Goal: Task Accomplishment & Management: Manage account settings

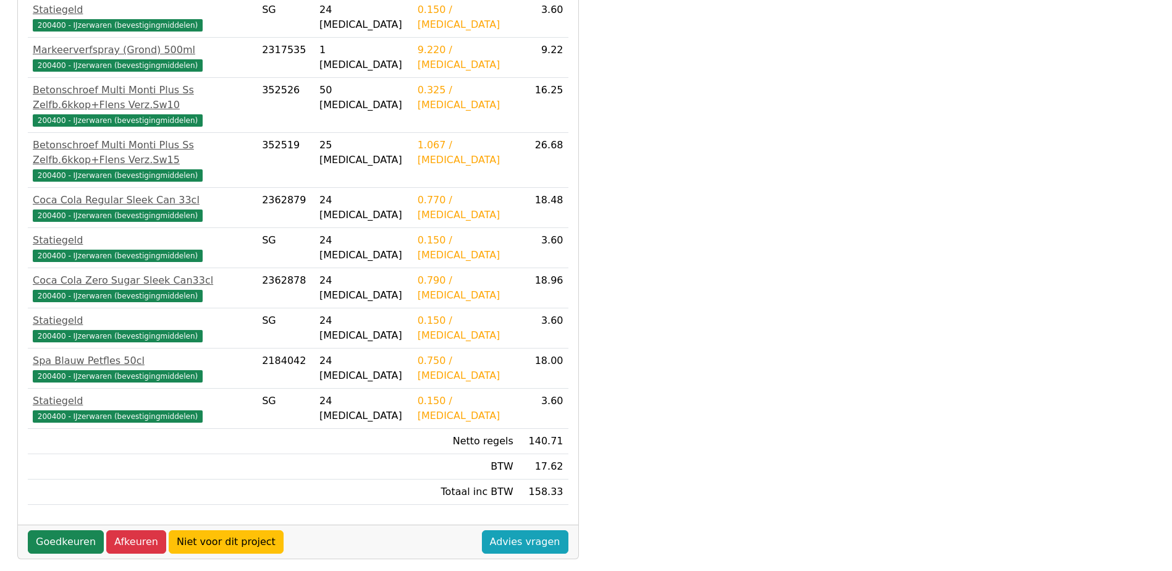
scroll to position [345, 0]
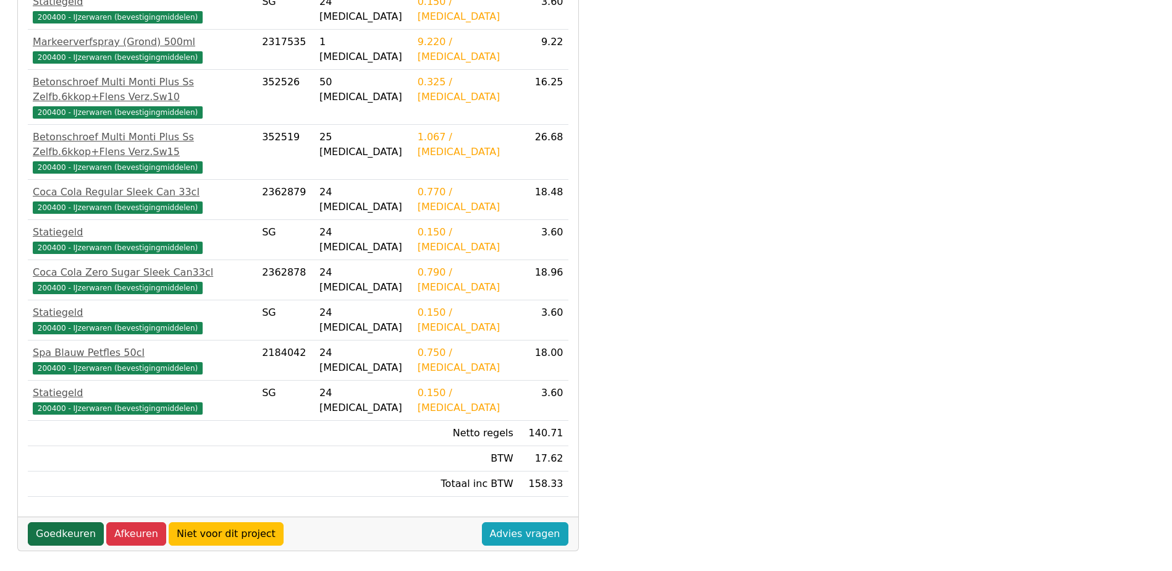
click at [56, 522] on link "Goedkeuren" at bounding box center [66, 533] width 76 height 23
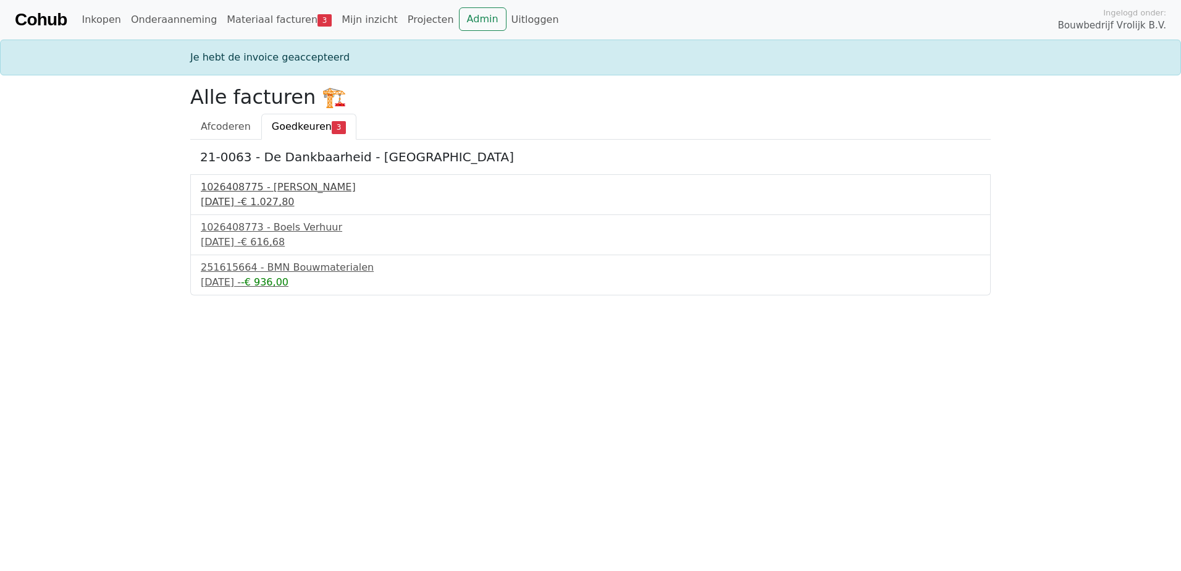
click at [294, 188] on div "1026408775 - Boels Verhuur" at bounding box center [591, 187] width 780 height 15
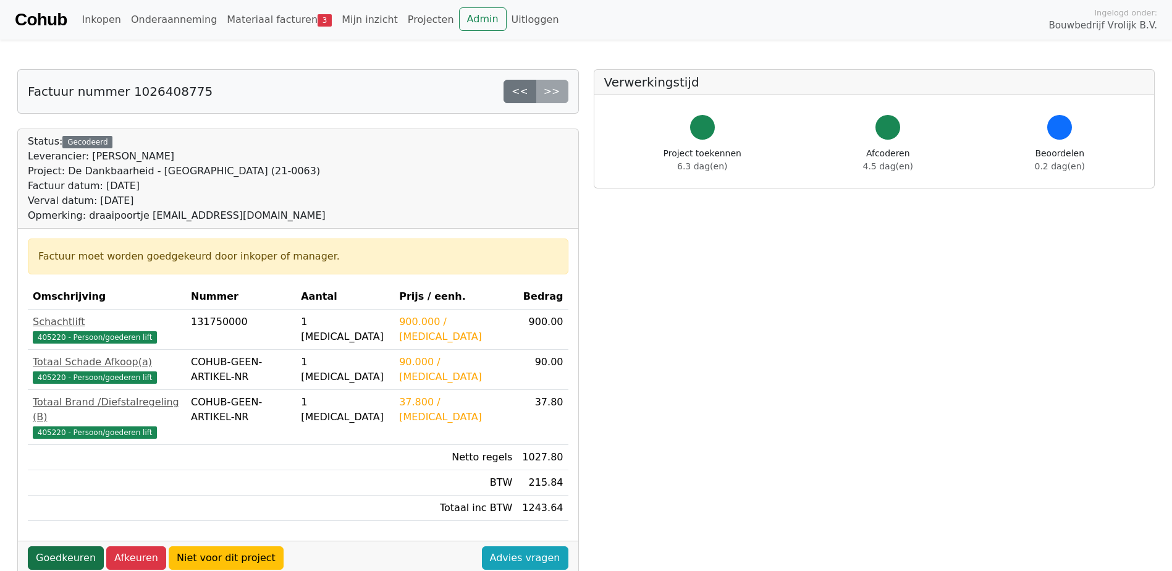
click at [54, 546] on link "Goedkeuren" at bounding box center [66, 557] width 76 height 23
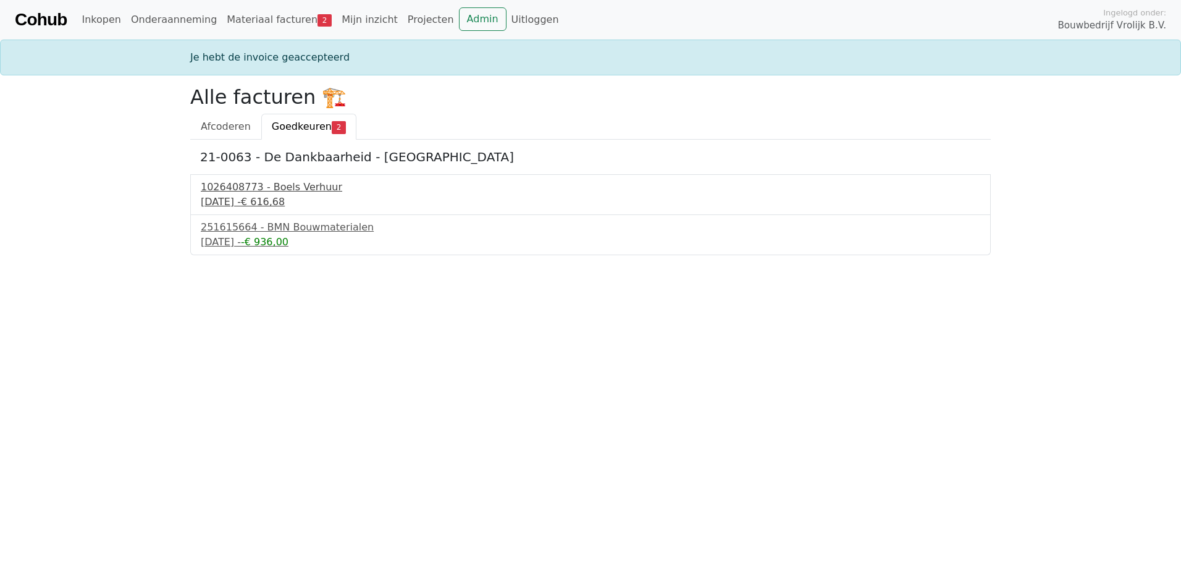
click at [227, 185] on div "1026408773 - Boels Verhuur" at bounding box center [591, 187] width 780 height 15
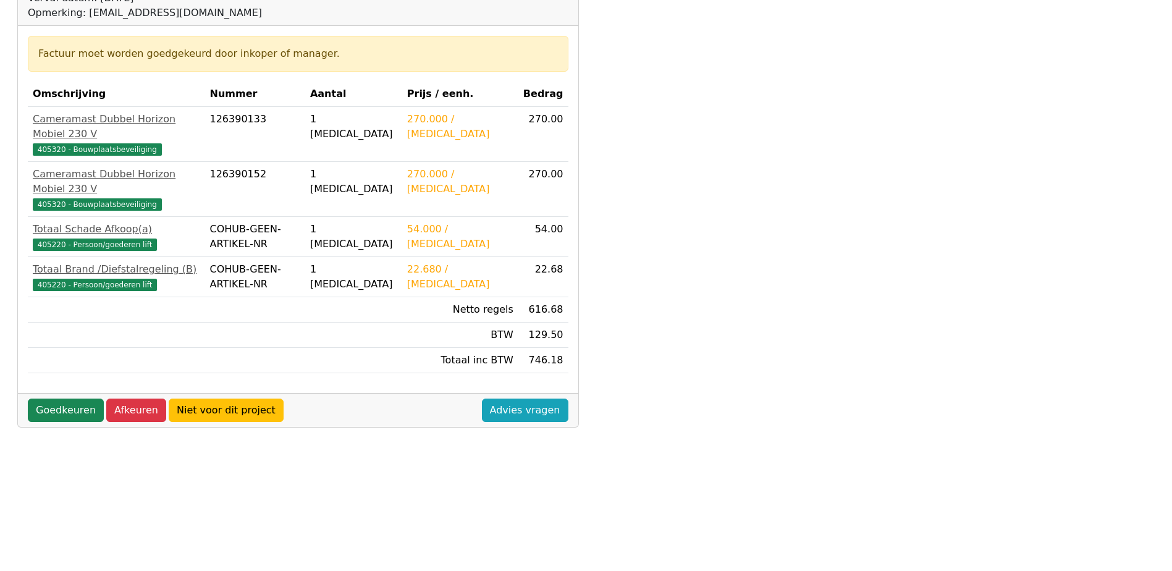
scroll to position [247, 0]
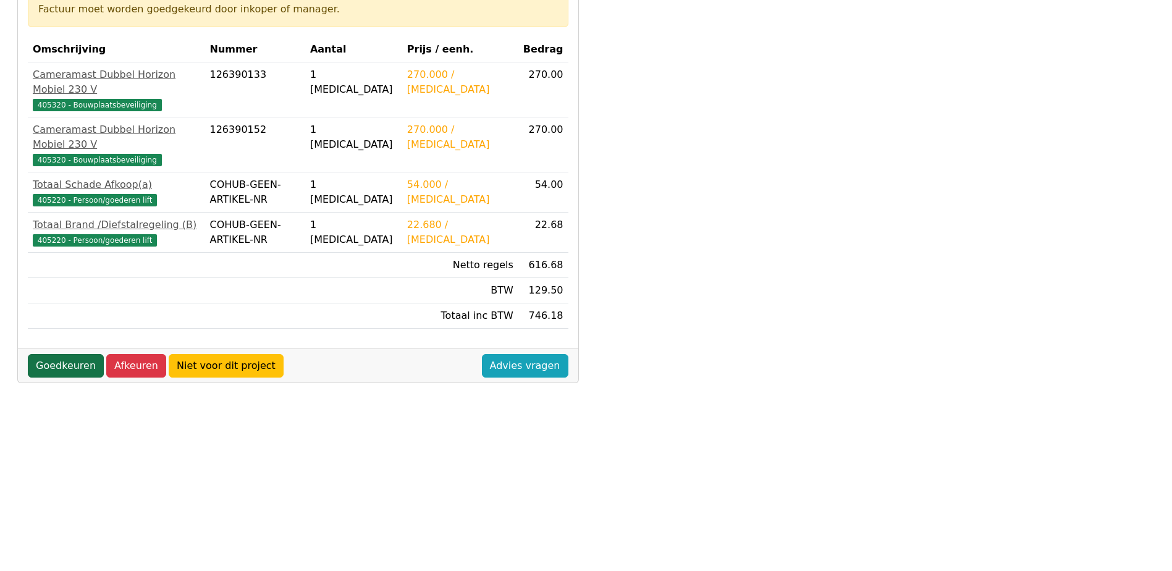
click at [72, 354] on link "Goedkeuren" at bounding box center [66, 365] width 76 height 23
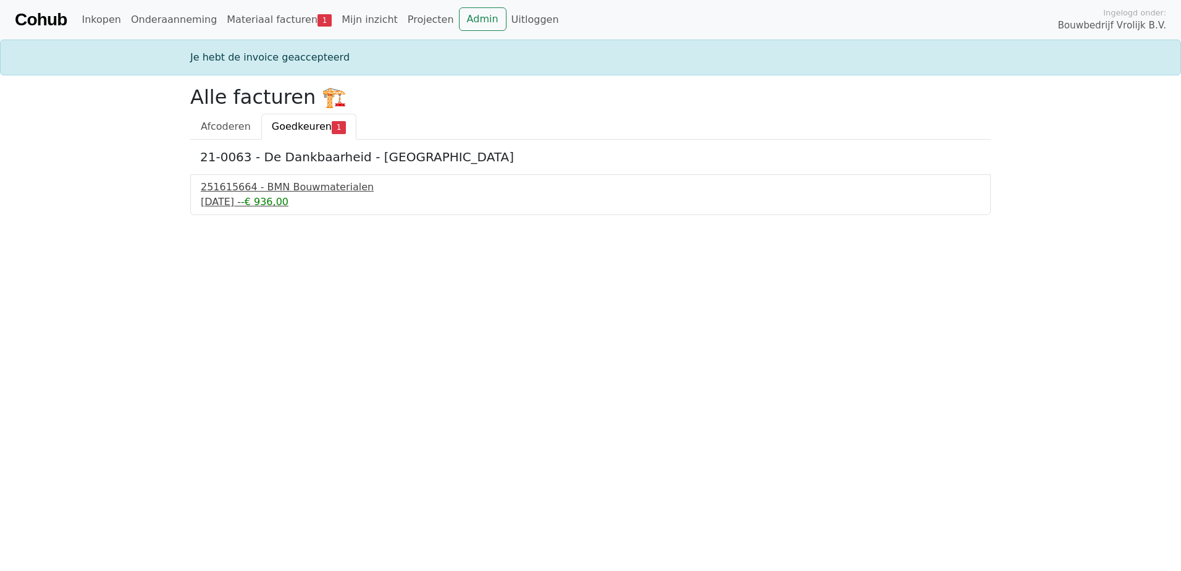
click at [261, 188] on div "251615664 - BMN Bouwmaterialen" at bounding box center [591, 187] width 780 height 15
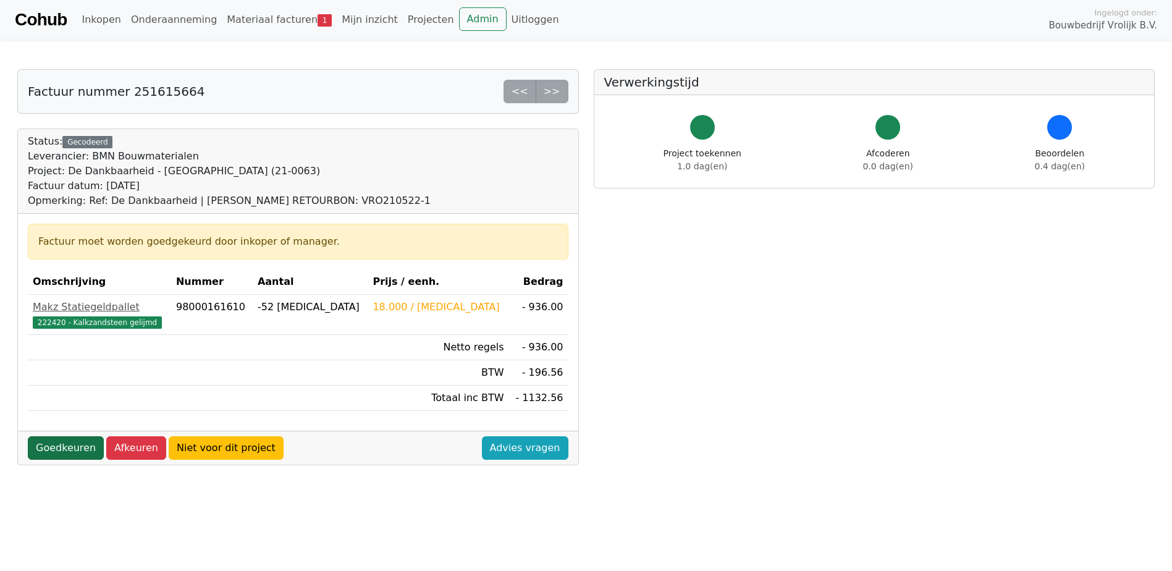
click at [70, 447] on link "Goedkeuren" at bounding box center [66, 447] width 76 height 23
